Goal: Task Accomplishment & Management: Manage account settings

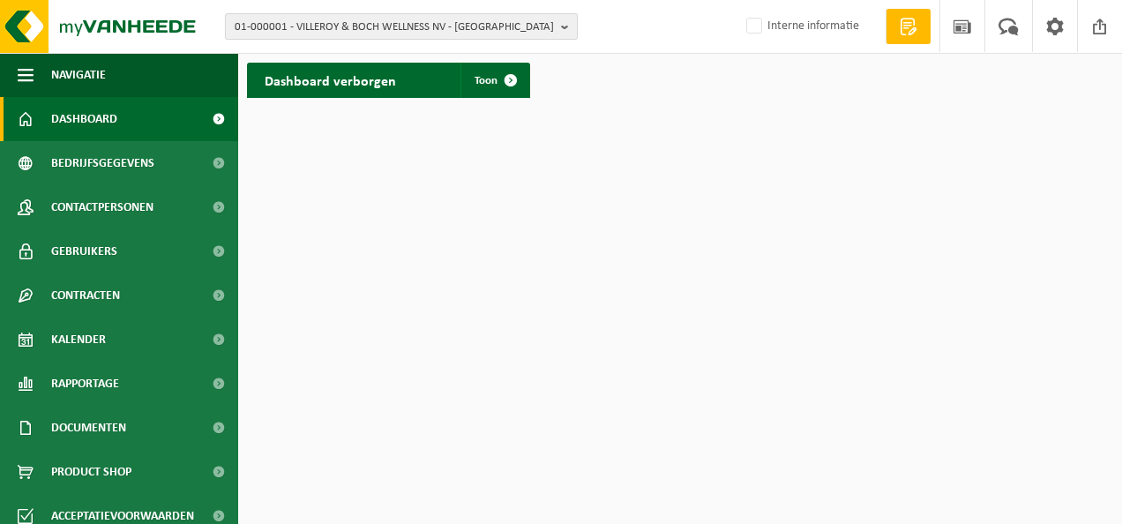
click at [328, 28] on span "01-000001 - VILLEROY & BOCH WELLNESS NV - ROESELARE" at bounding box center [394, 27] width 319 height 26
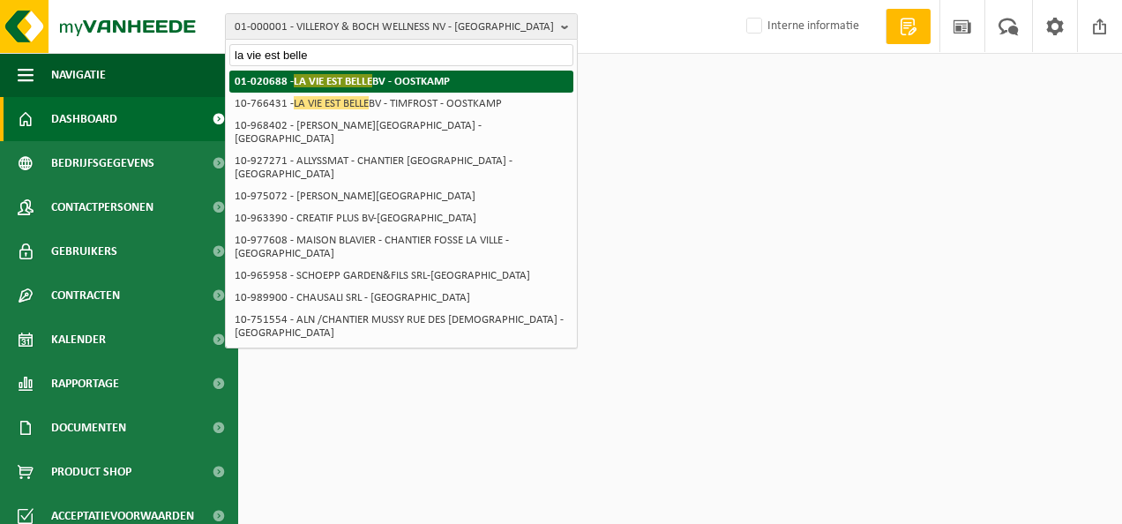
type input "la vie est belle"
click at [326, 79] on span "LA VIE EST BELLE" at bounding box center [333, 80] width 79 height 13
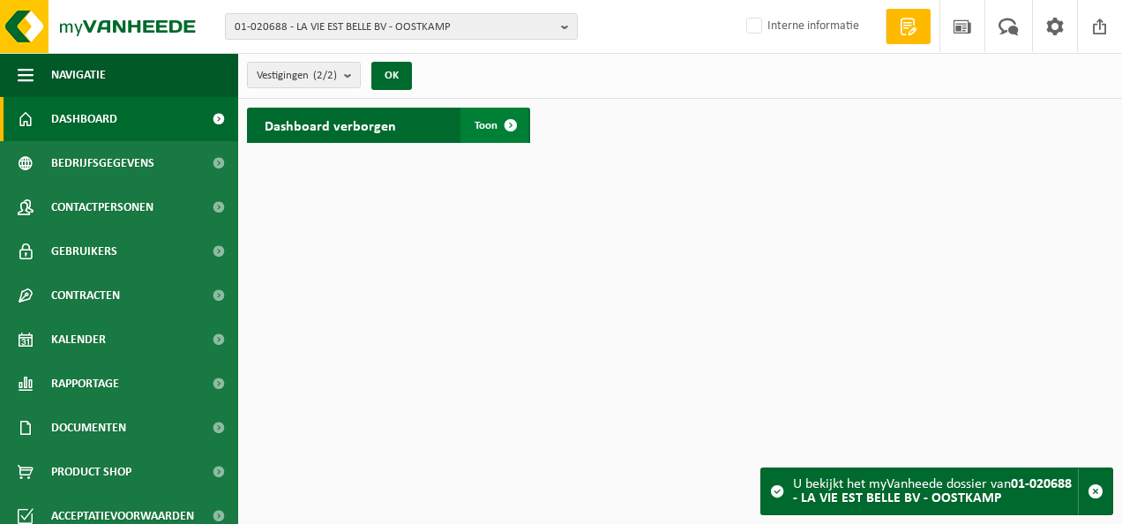
click at [475, 123] on span "Toon" at bounding box center [486, 125] width 23 height 11
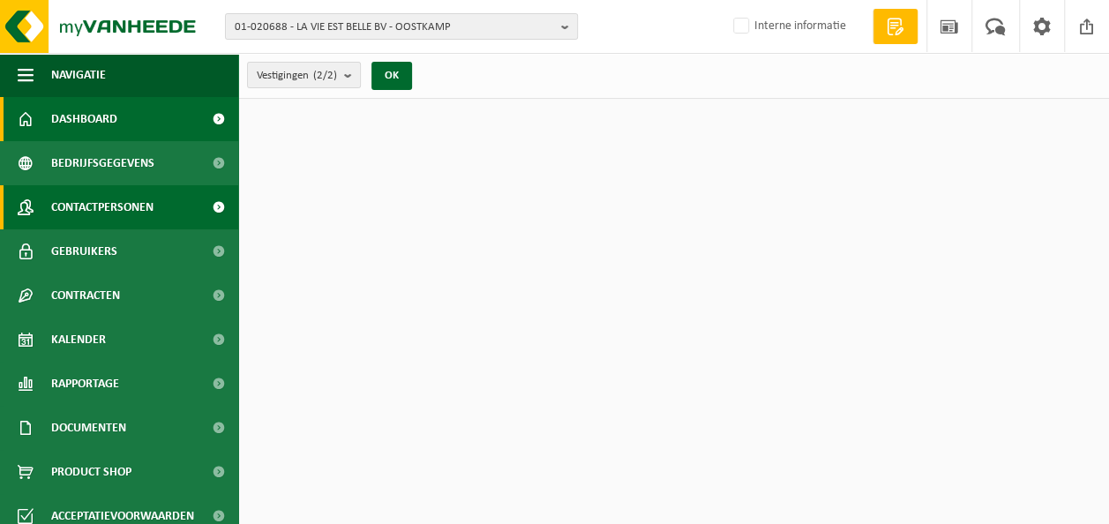
click at [86, 215] on span "Contactpersonen" at bounding box center [102, 207] width 102 height 44
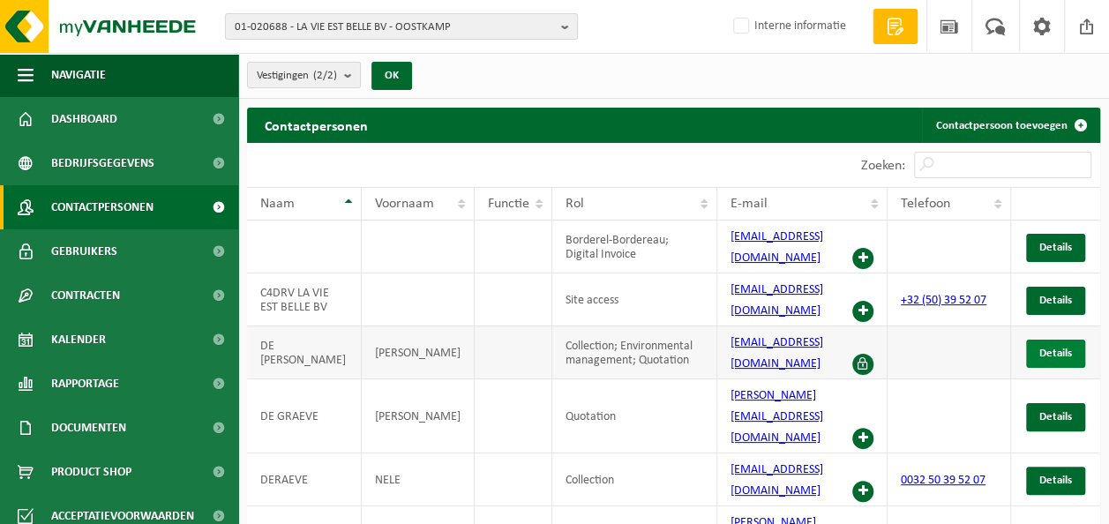
click at [1054, 348] on span "Details" at bounding box center [1055, 353] width 33 height 11
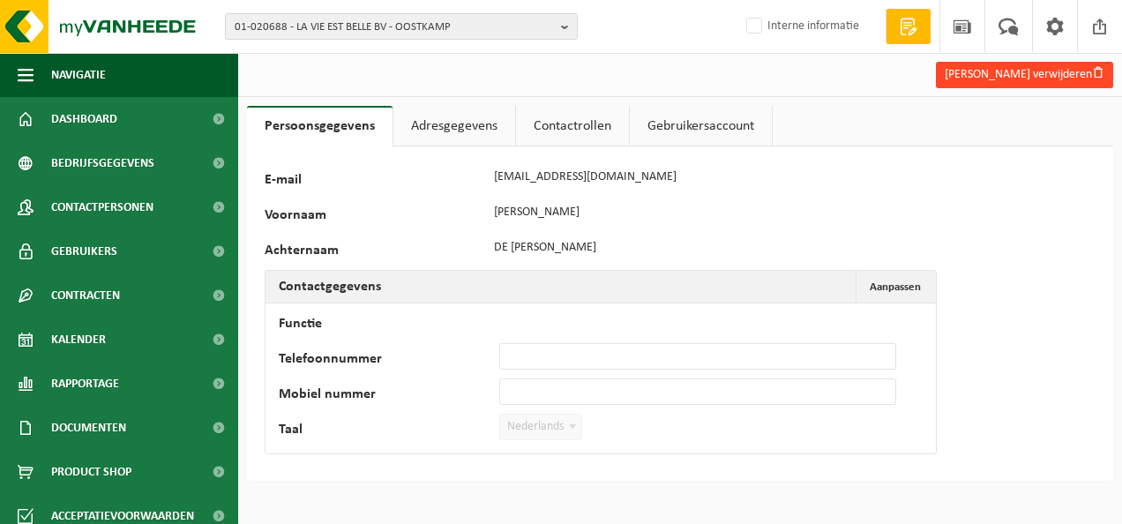
click at [1023, 73] on button "[PERSON_NAME] verwijderen" at bounding box center [1024, 75] width 177 height 26
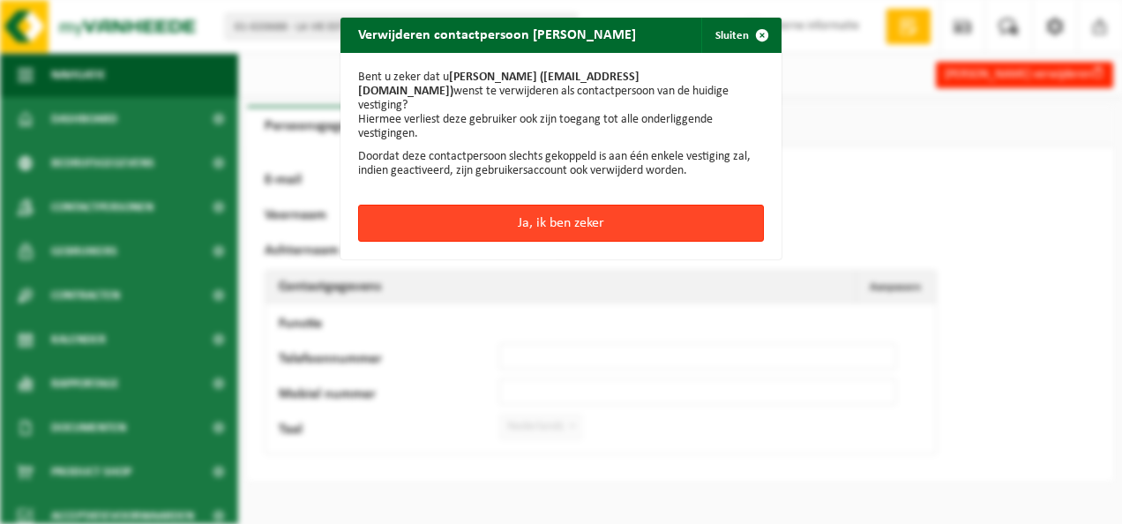
click at [550, 212] on button "Ja, ik ben zeker" at bounding box center [561, 223] width 406 height 37
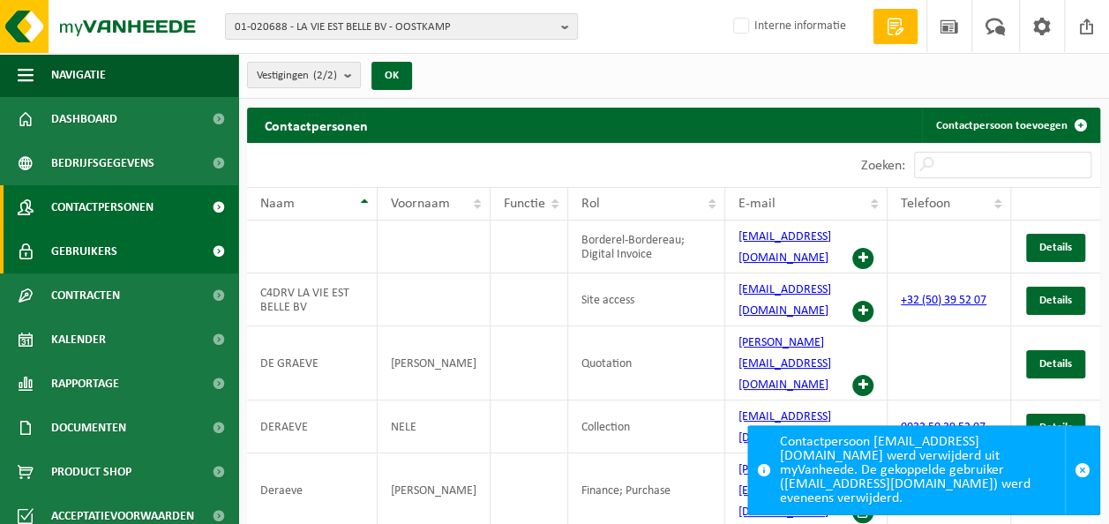
click at [77, 252] on span "Gebruikers" at bounding box center [84, 251] width 66 height 44
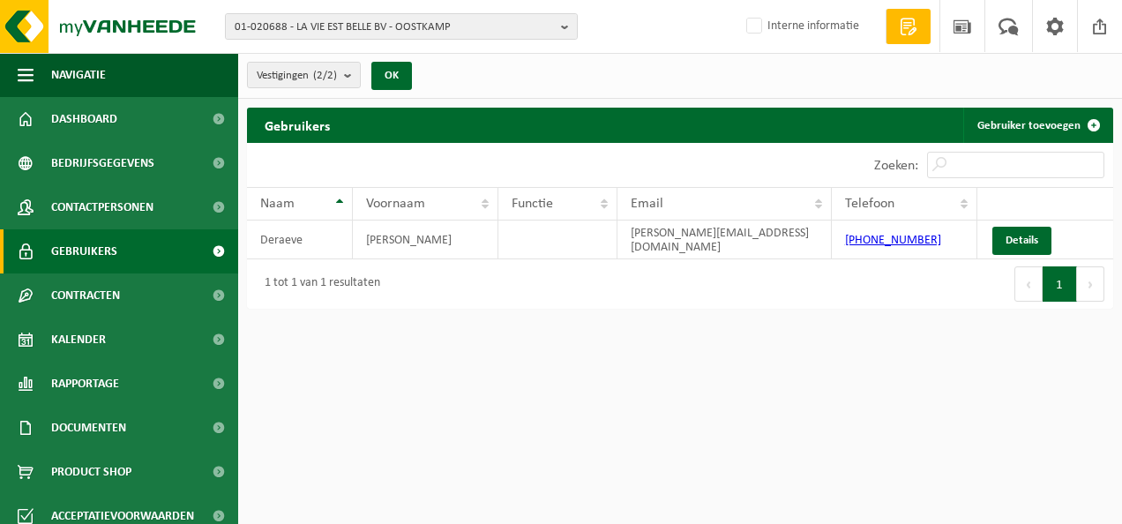
click at [842, 388] on html "01-020688 - LA VIE EST BELLE BV - OOSTKAMP 01-020688 - LA VIE EST BELLE BV - OO…" at bounding box center [561, 262] width 1122 height 524
click at [656, 478] on html "01-020688 - LA VIE EST BELLE BV - OOSTKAMP 01-020688 - LA VIE EST BELLE BV - OO…" at bounding box center [561, 262] width 1122 height 524
